Goal: Task Accomplishment & Management: Use online tool/utility

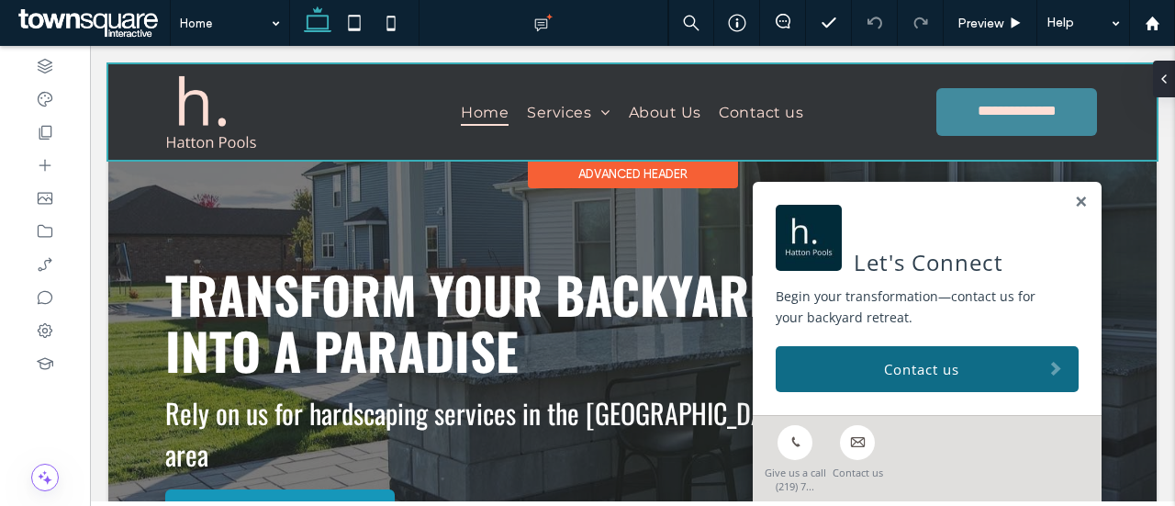
scroll to position [276, 0]
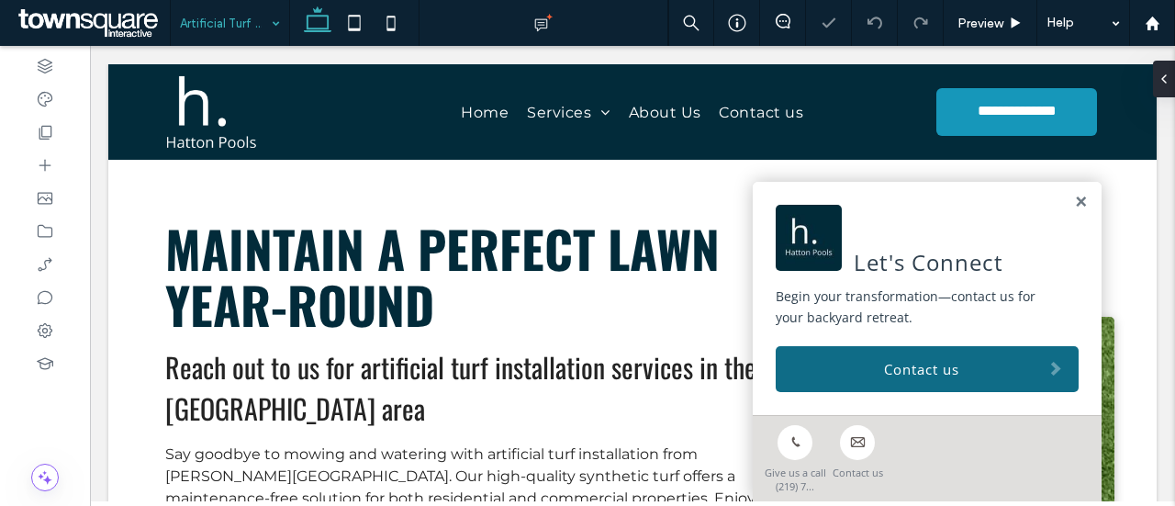
scroll to position [276, 0]
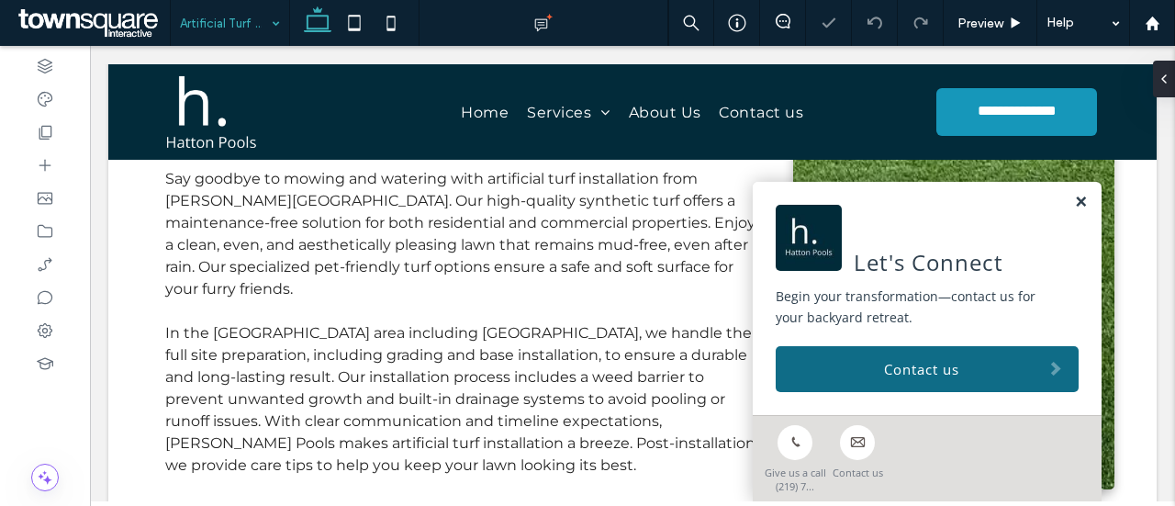
click at [1074, 203] on link at bounding box center [1081, 203] width 14 height 16
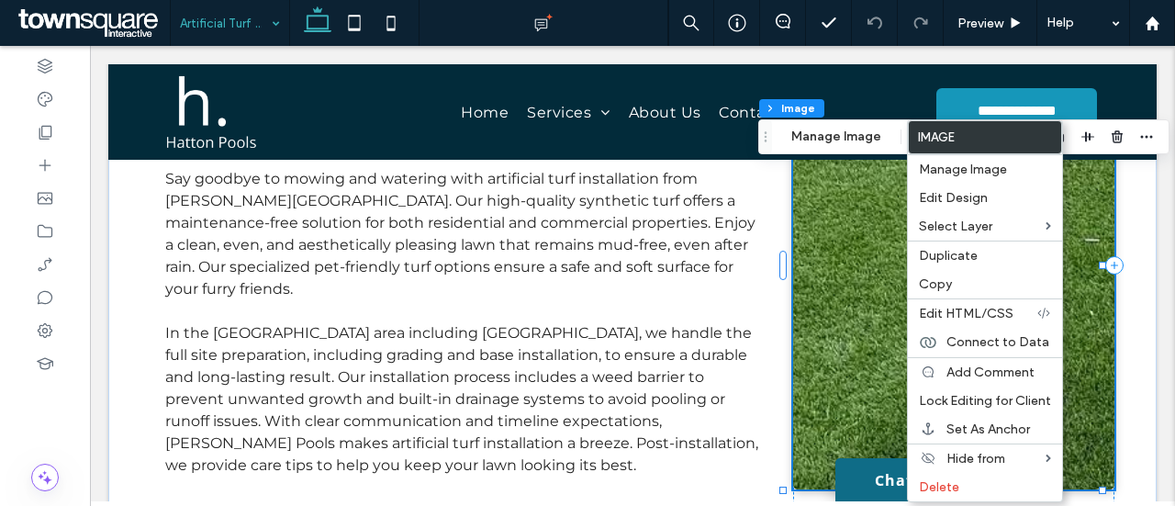
type input "*"
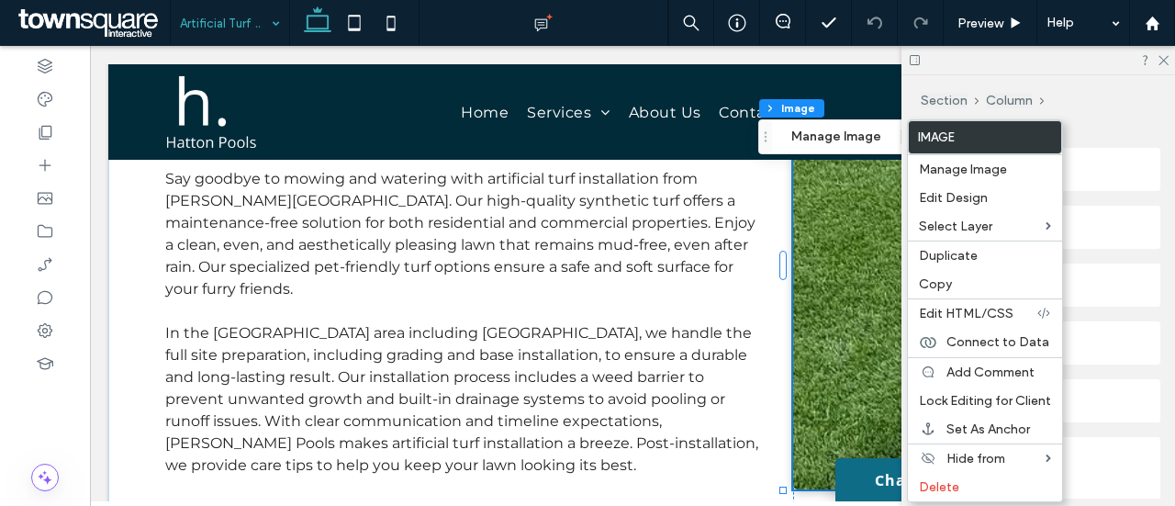
click at [856, 245] on img at bounding box center [953, 265] width 321 height 448
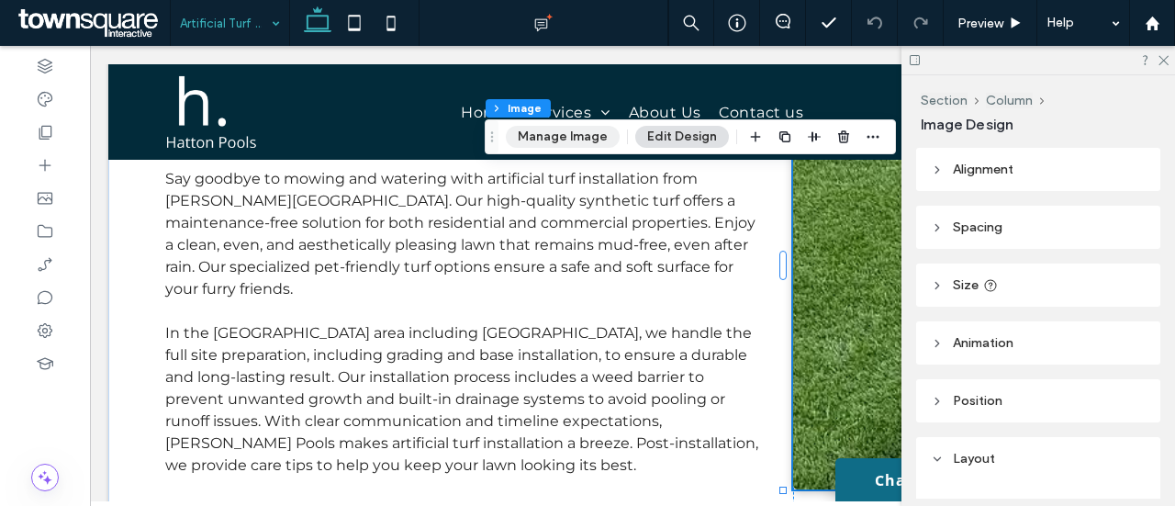
click at [564, 141] on button "Manage Image" at bounding box center [563, 137] width 114 height 22
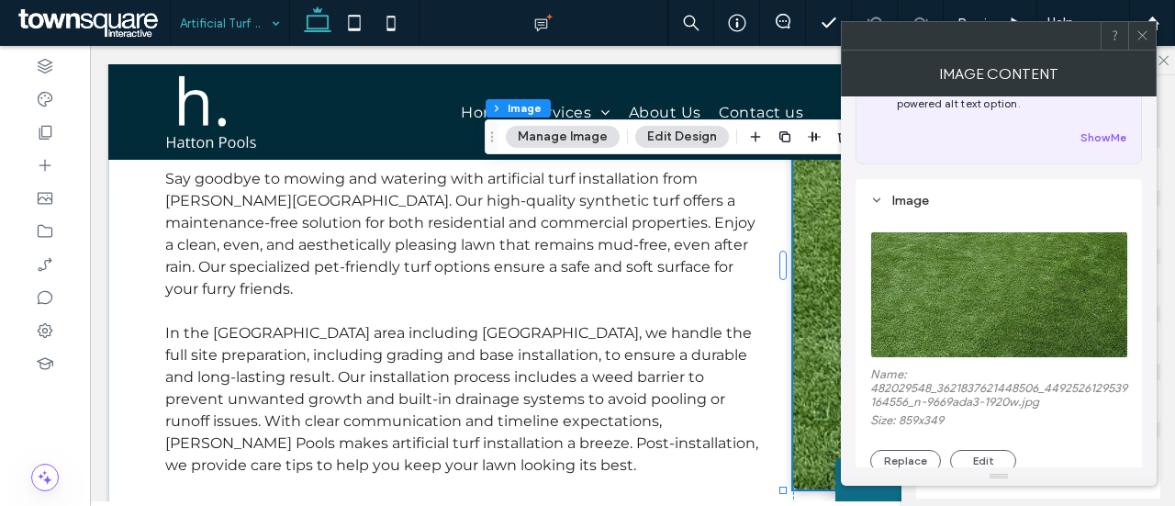
scroll to position [184, 0]
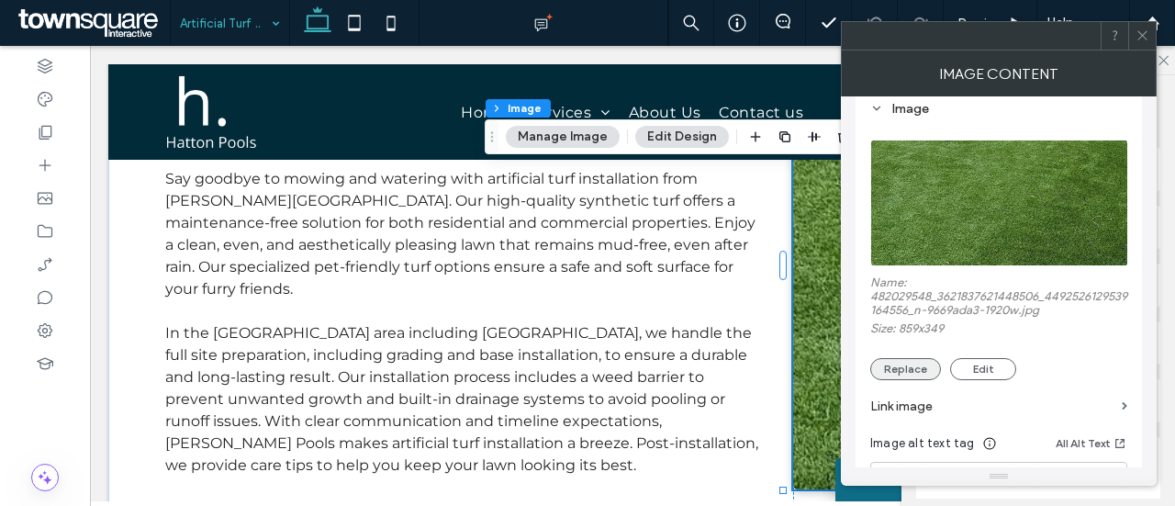
click at [907, 370] on button "Replace" at bounding box center [906, 369] width 71 height 22
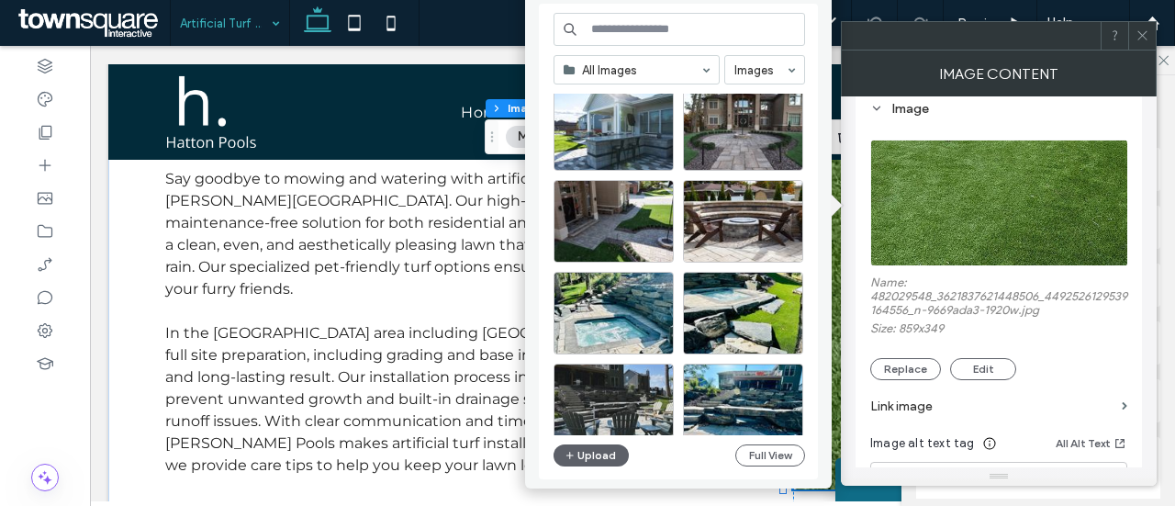
scroll to position [787, 0]
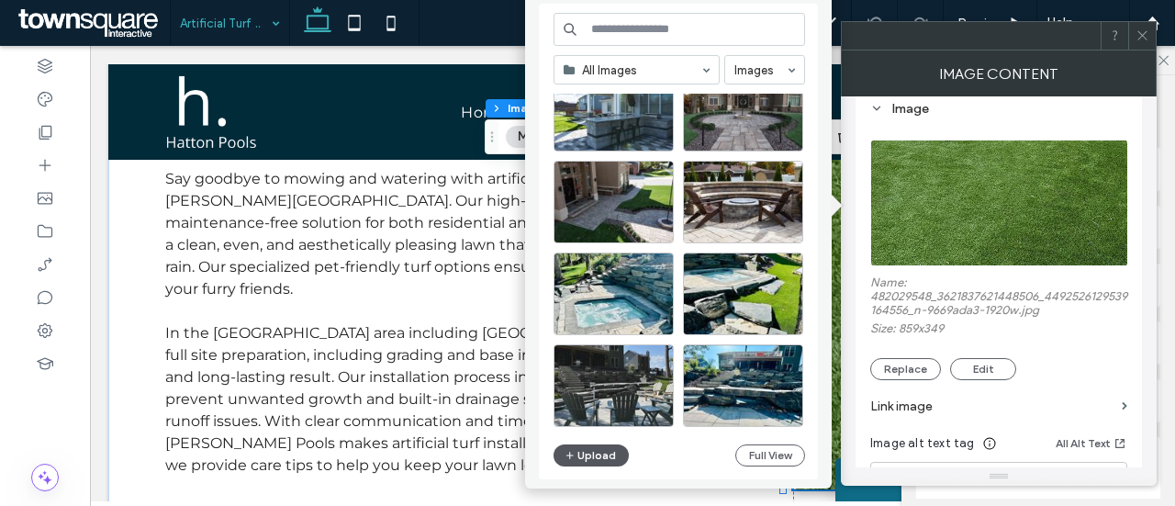
click at [585, 460] on button "Upload" at bounding box center [591, 455] width 75 height 22
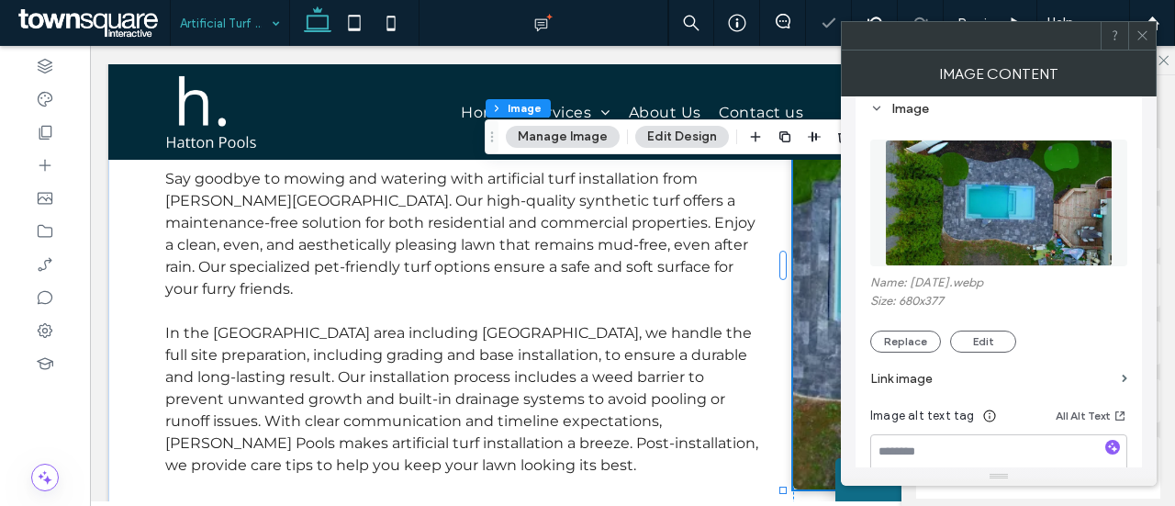
click at [1142, 30] on icon at bounding box center [1143, 35] width 14 height 14
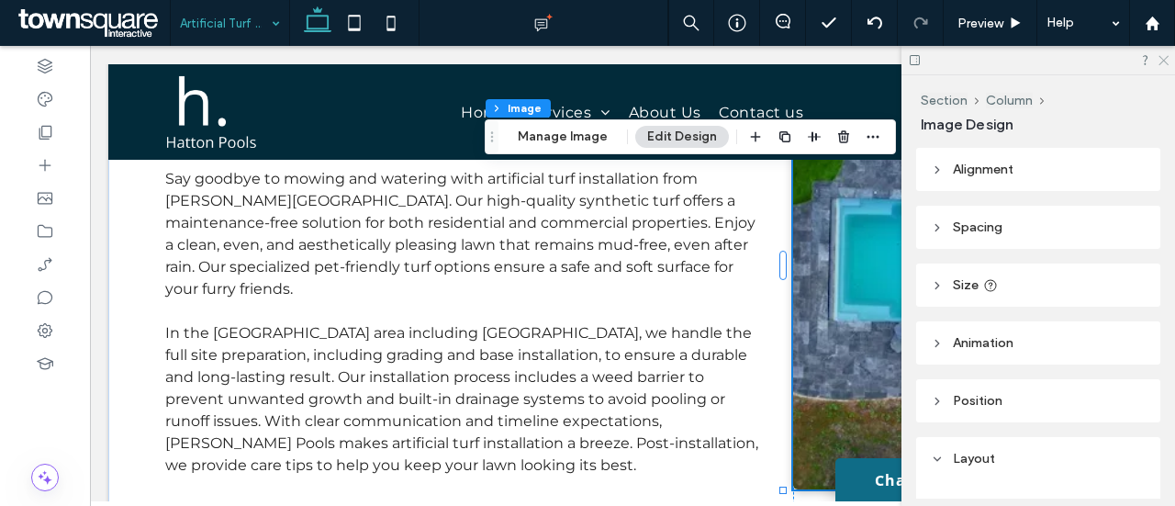
click at [1164, 62] on icon at bounding box center [1163, 59] width 12 height 12
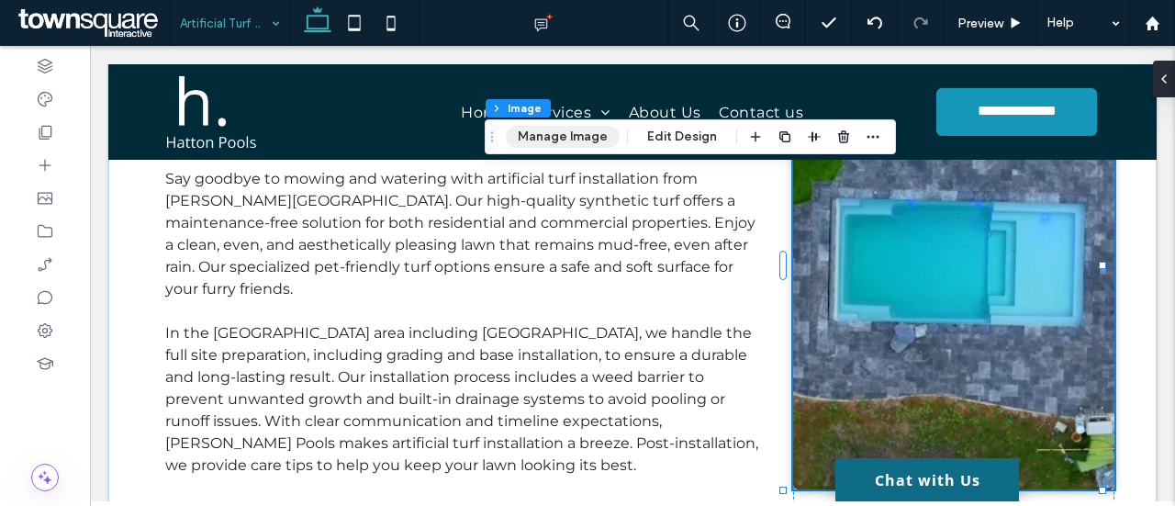
click at [579, 142] on button "Manage Image" at bounding box center [563, 137] width 114 height 22
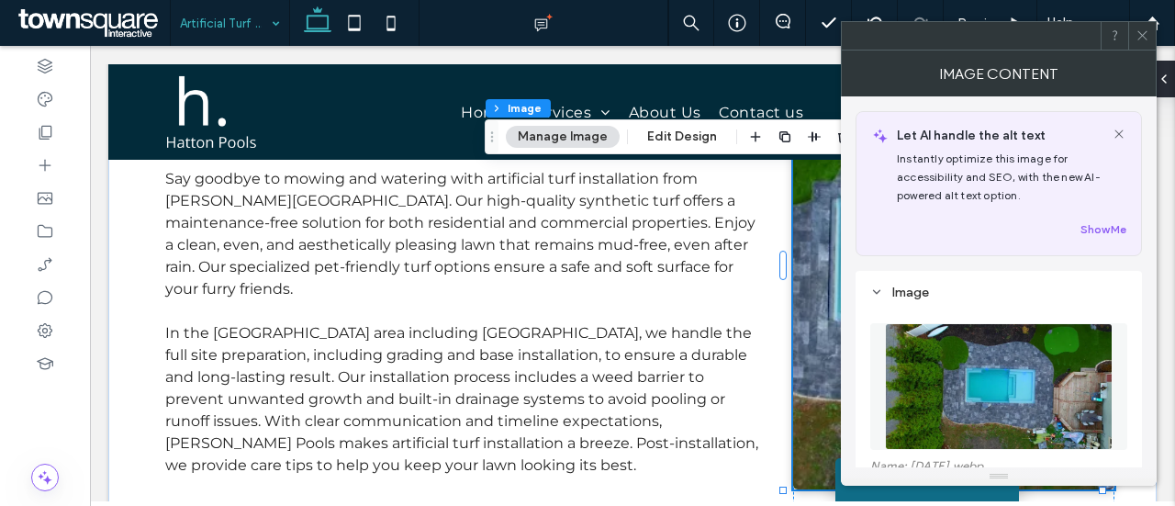
scroll to position [92, 0]
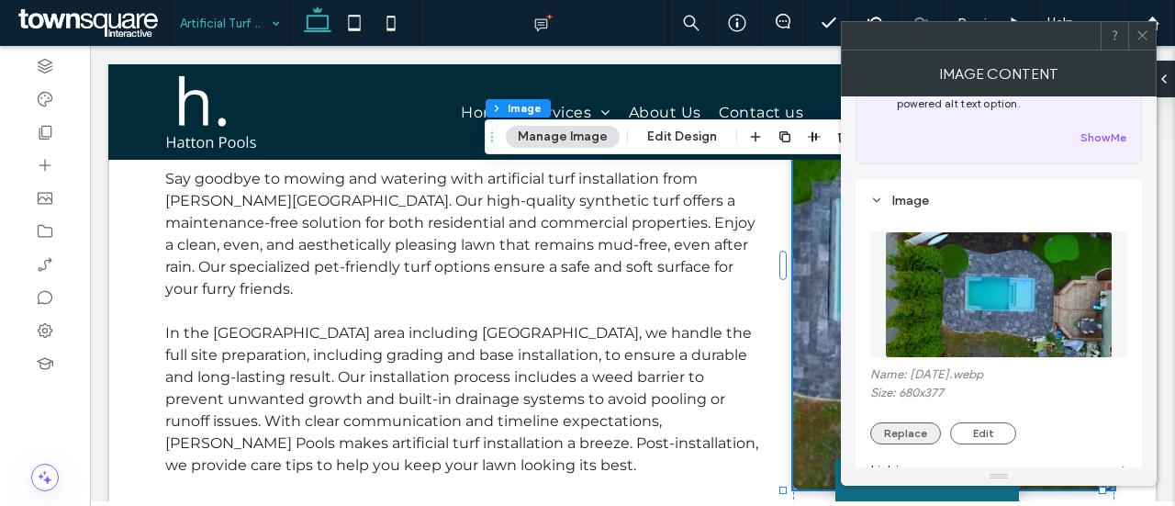
click at [910, 436] on button "Replace" at bounding box center [906, 433] width 71 height 22
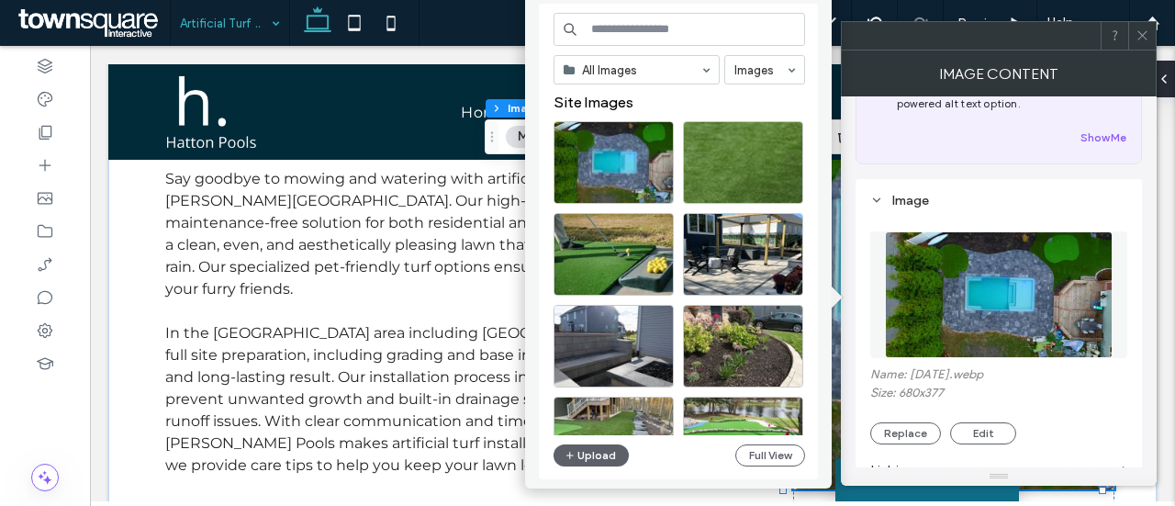
click at [1142, 39] on icon at bounding box center [1143, 35] width 14 height 14
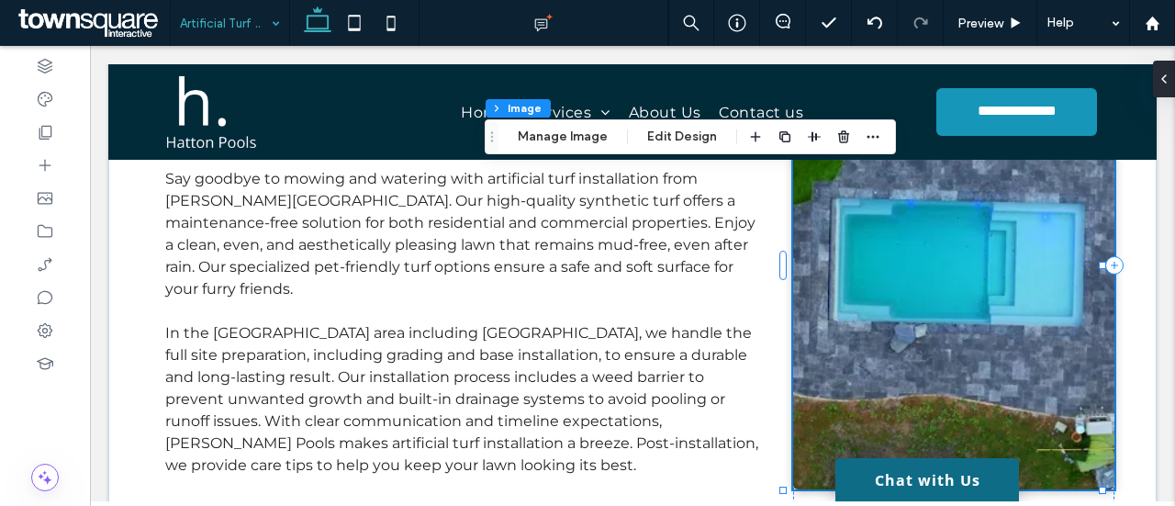
click at [961, 338] on img at bounding box center [953, 265] width 321 height 448
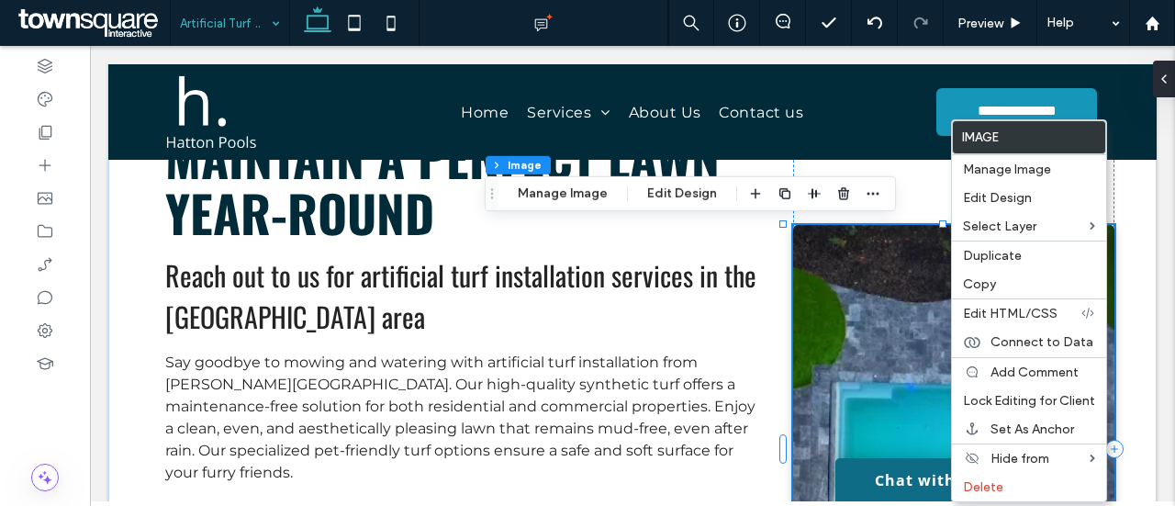
click at [911, 326] on img at bounding box center [953, 449] width 321 height 448
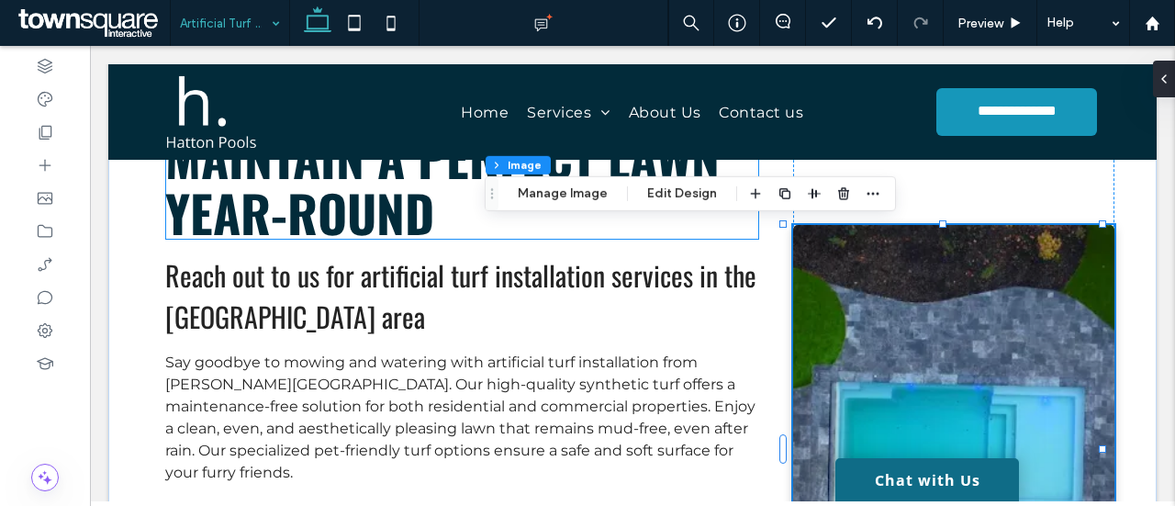
click at [584, 207] on div "Section Column Image Manage Image Edit Design" at bounding box center [690, 193] width 411 height 35
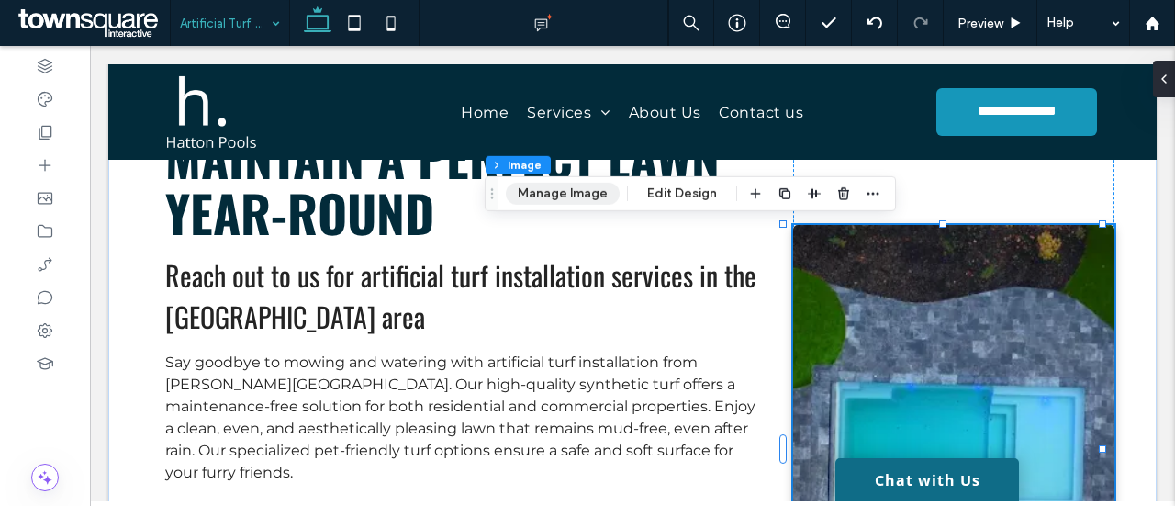
click at [584, 192] on button "Manage Image" at bounding box center [563, 194] width 114 height 22
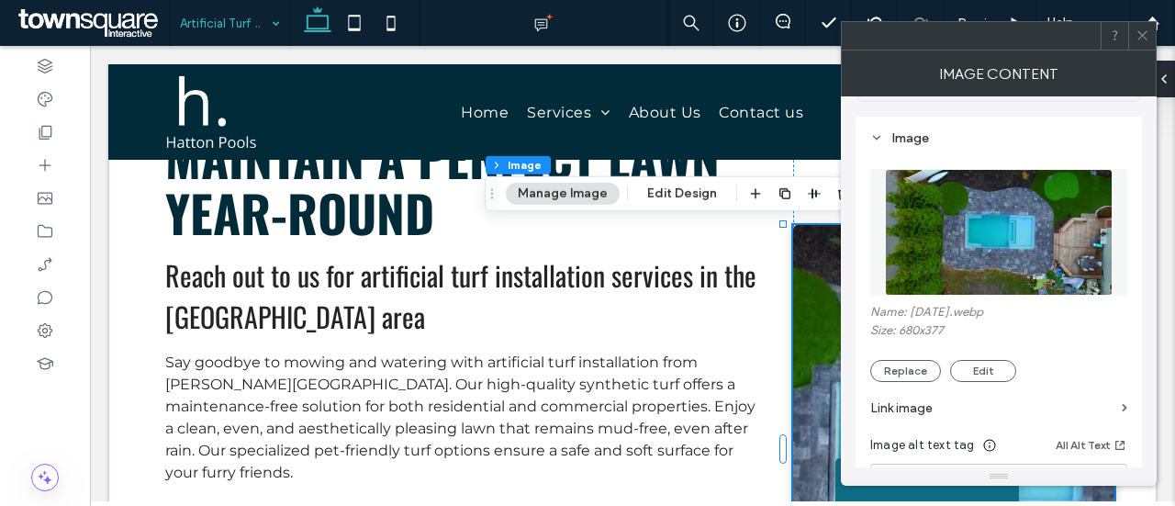
scroll to position [184, 0]
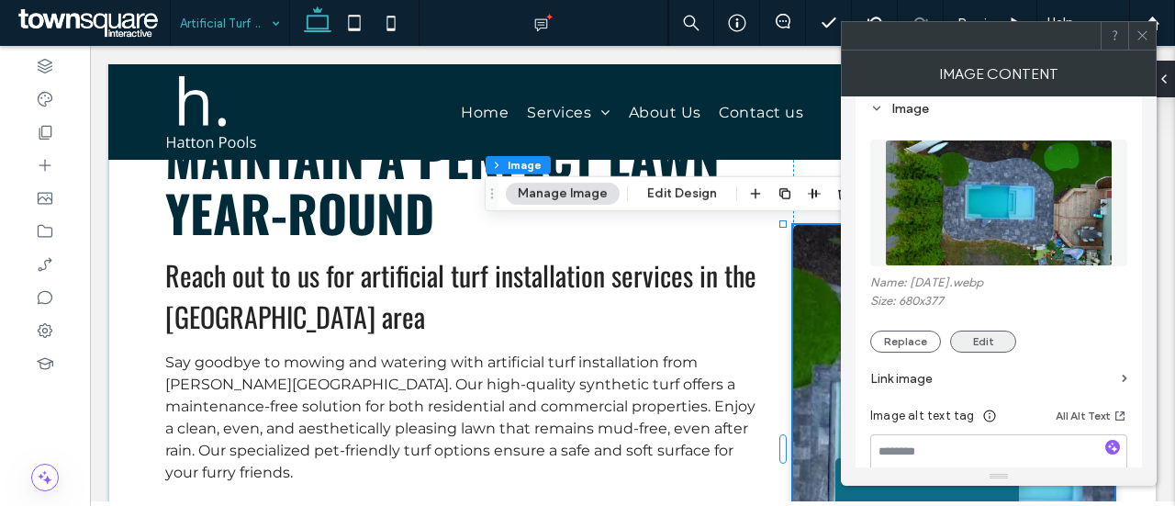
click at [994, 348] on button "Edit" at bounding box center [983, 342] width 66 height 22
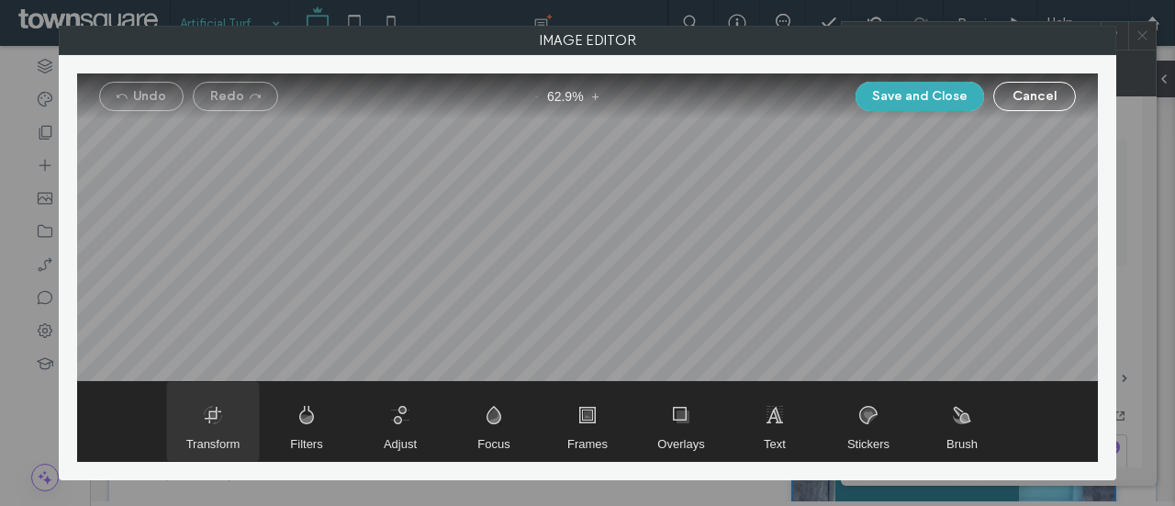
click at [221, 412] on span "Transform" at bounding box center [213, 421] width 92 height 79
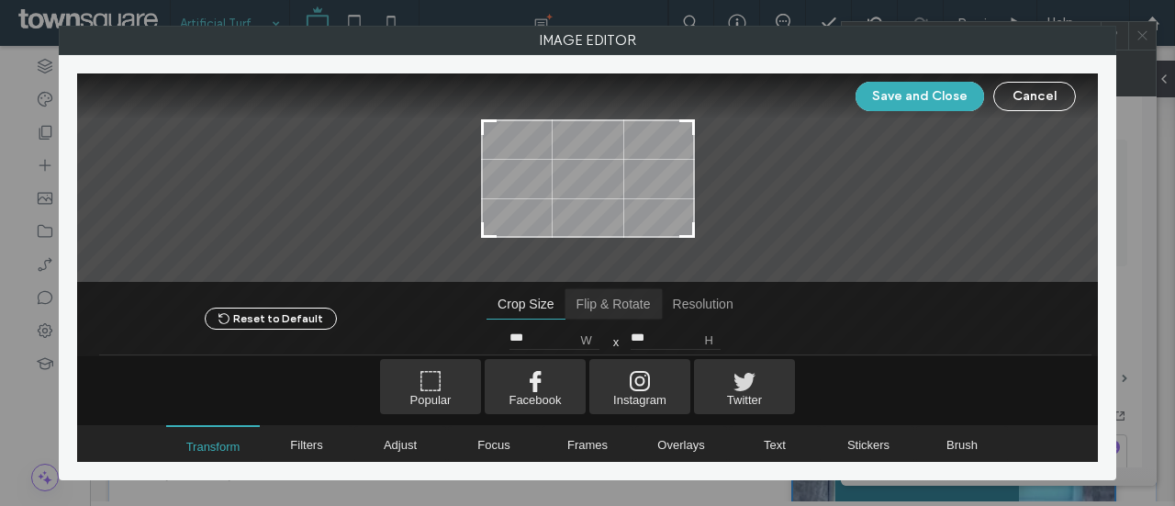
click at [635, 306] on span "Flip & Rotate" at bounding box center [614, 303] width 96 height 29
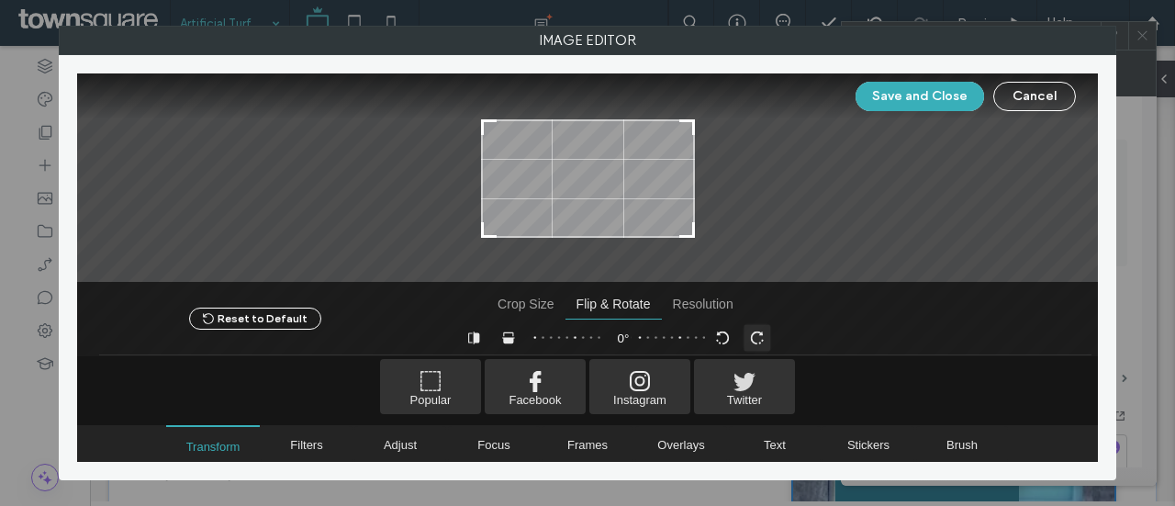
click at [750, 339] on span "Rotate Clockwise" at bounding box center [757, 337] width 27 height 27
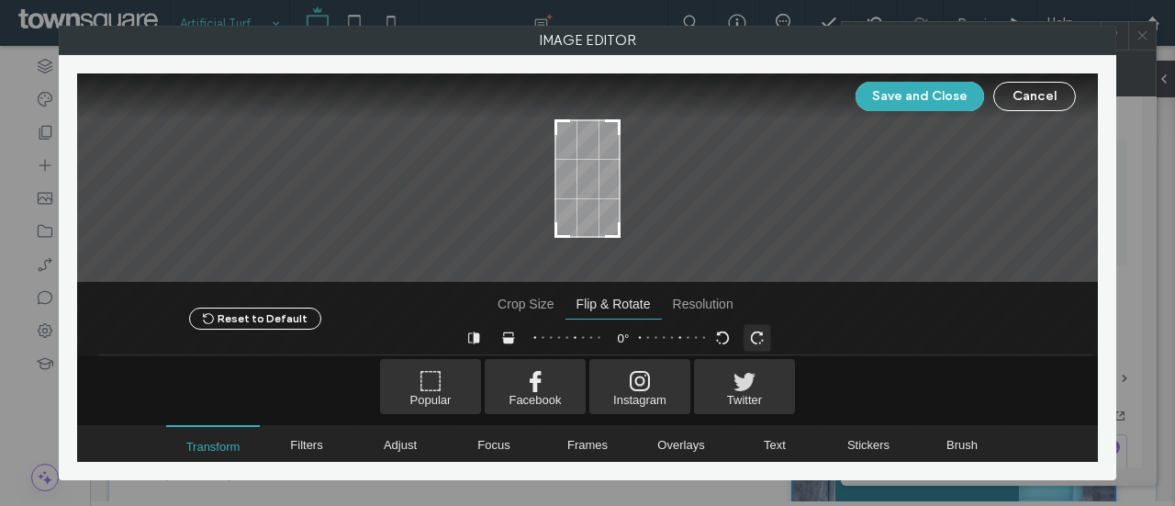
click at [750, 339] on span "Rotate Clockwise" at bounding box center [757, 337] width 27 height 27
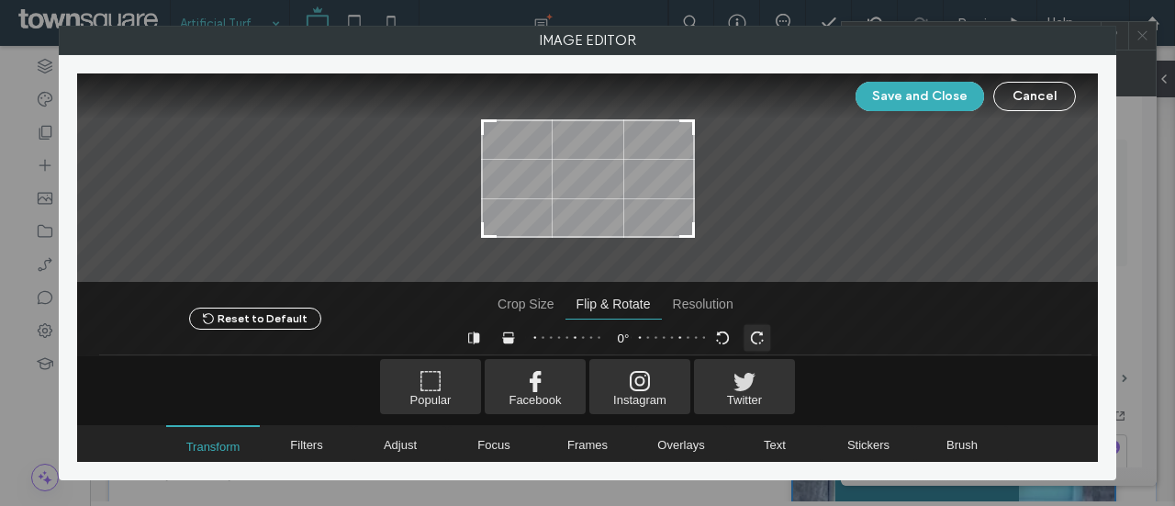
click at [750, 339] on span "Rotate Clockwise" at bounding box center [757, 337] width 27 height 27
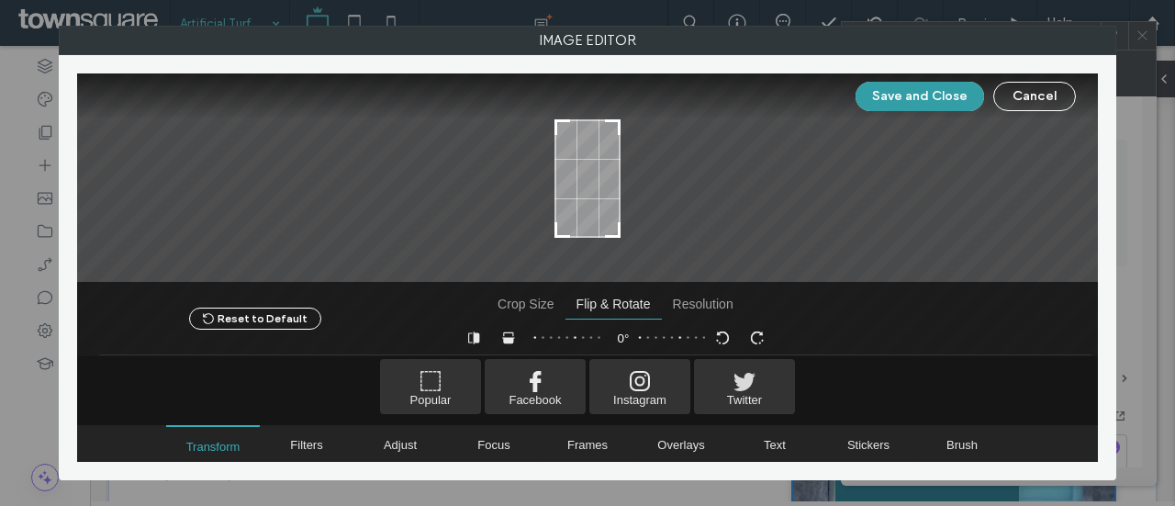
click at [894, 92] on button "Save and Close" at bounding box center [920, 96] width 129 height 29
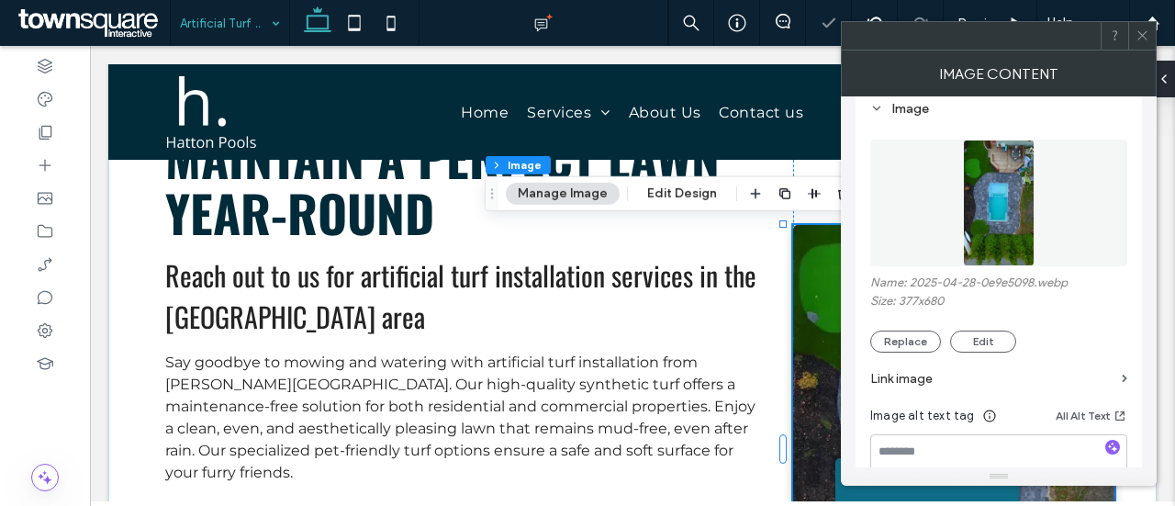
click at [1142, 46] on span at bounding box center [1143, 36] width 14 height 28
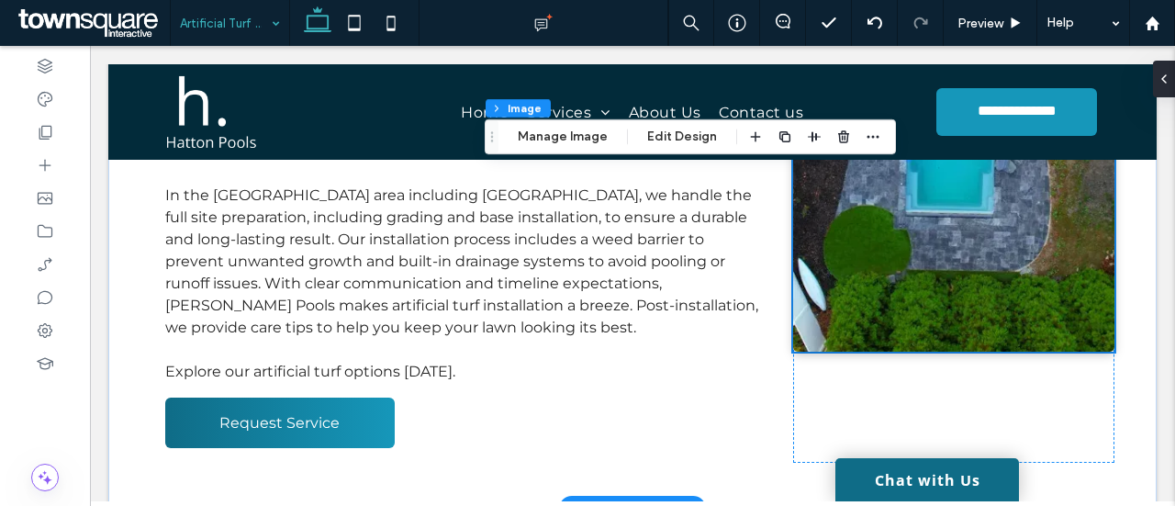
scroll to position [276, 0]
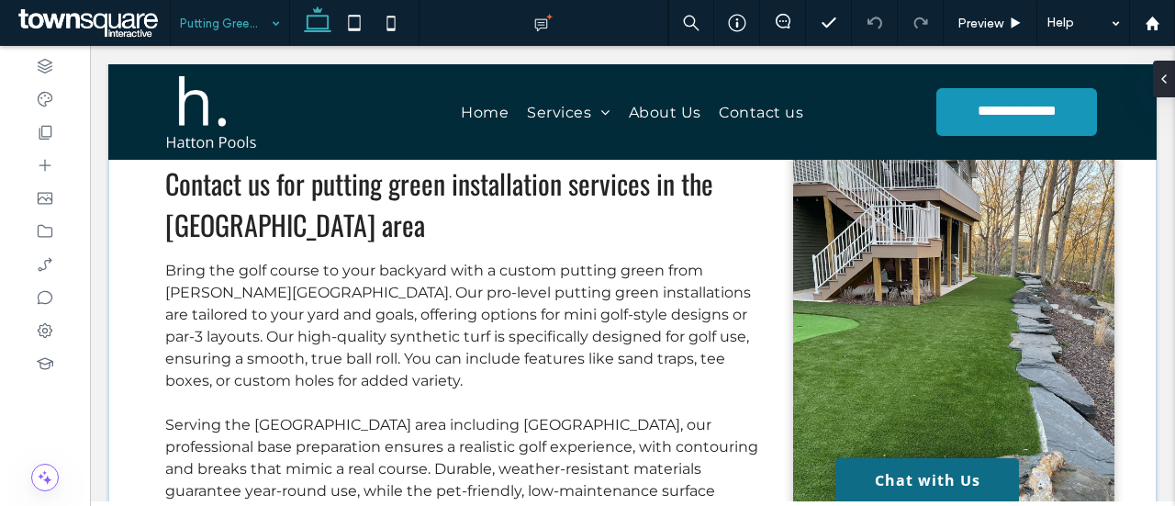
scroll to position [276, 0]
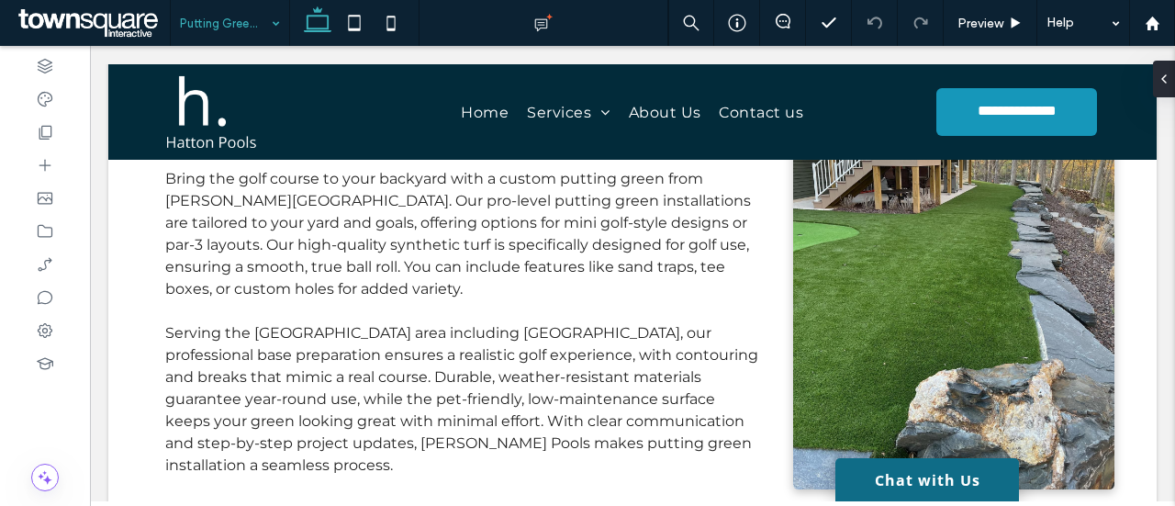
click at [242, 25] on input at bounding box center [225, 23] width 91 height 46
